Goal: Transaction & Acquisition: Register for event/course

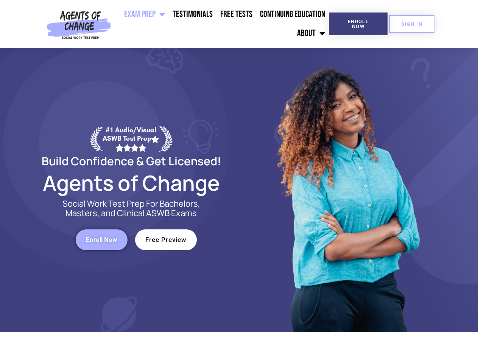
click at [239, 182] on div at bounding box center [347, 190] width 216 height 284
click at [222, 24] on ul "Exam Prep BSW Exam Prep: ASWB Bachelors Level Exam LMSW Exam Prep: ASWB Masters…" at bounding box center [221, 24] width 215 height 38
click at [358, 24] on span "Enroll Now" at bounding box center [358, 24] width 34 height 10
click at [412, 24] on span "SIGN IN" at bounding box center [412, 24] width 21 height 5
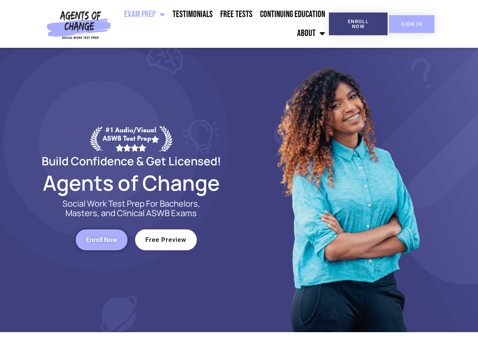
click at [412, 24] on span "SIGN IN" at bounding box center [412, 24] width 21 height 5
click at [102, 239] on span "Enroll Now" at bounding box center [101, 239] width 31 height 6
